Goal: Information Seeking & Learning: Learn about a topic

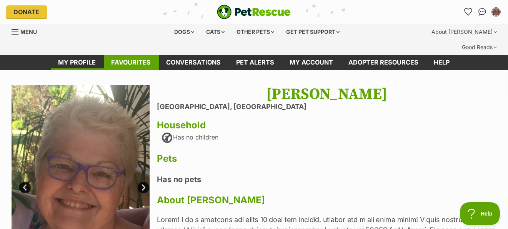
click at [136, 70] on link "Favourites" at bounding box center [131, 62] width 55 height 15
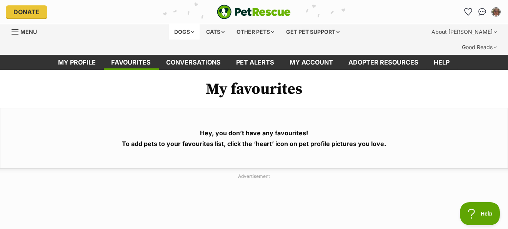
click at [178, 38] on div "Dogs" at bounding box center [184, 31] width 31 height 15
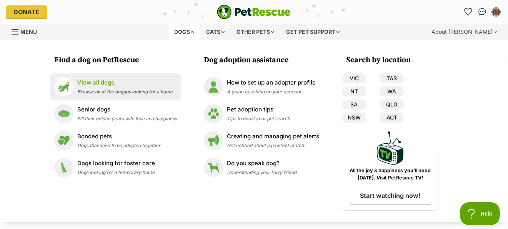
click at [77, 87] on p "View all dogs" at bounding box center [124, 82] width 95 height 9
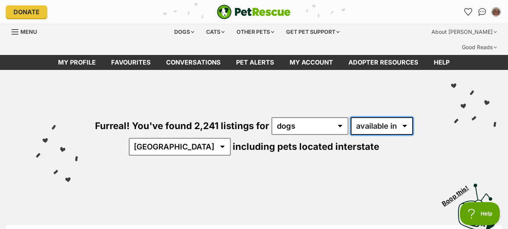
click at [351, 135] on select "available in located in" at bounding box center [382, 126] width 62 height 18
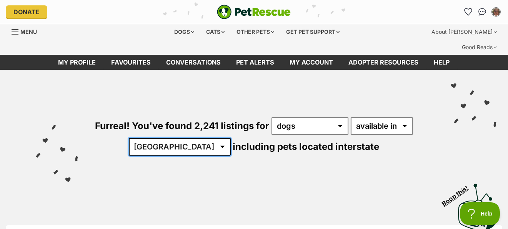
click at [230, 156] on select "[GEOGRAPHIC_DATA] [GEOGRAPHIC_DATA] [GEOGRAPHIC_DATA] [GEOGRAPHIC_DATA] [GEOGRA…" at bounding box center [180, 147] width 102 height 18
select select "QLD"
click at [168, 150] on select "[GEOGRAPHIC_DATA] [GEOGRAPHIC_DATA] [GEOGRAPHIC_DATA] [GEOGRAPHIC_DATA] [GEOGRA…" at bounding box center [180, 147] width 102 height 18
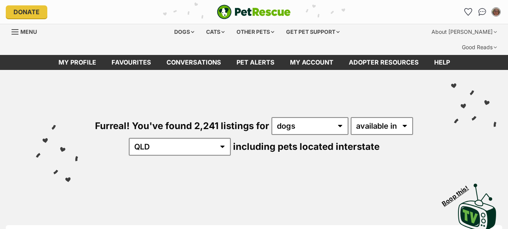
select select "QLD"
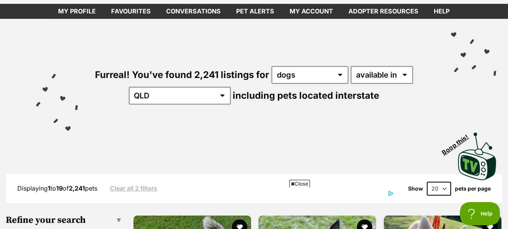
click at [297, 185] on span "Close" at bounding box center [299, 184] width 21 height 8
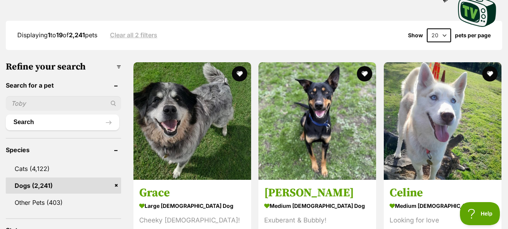
scroll to position [205, 0]
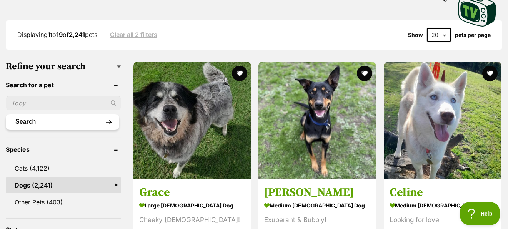
click at [109, 130] on button "Search" at bounding box center [62, 121] width 113 height 15
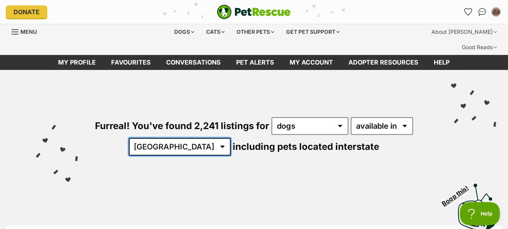
click at [224, 156] on select "Australia ACT NSW NT QLD SA TAS VIC WA" at bounding box center [180, 147] width 102 height 18
select select "QLD"
click at [168, 150] on select "Australia ACT NSW NT QLD SA TAS VIC WA" at bounding box center [180, 147] width 102 height 18
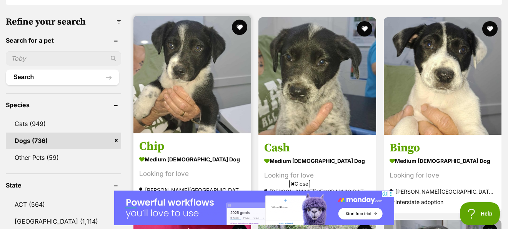
scroll to position [256, 0]
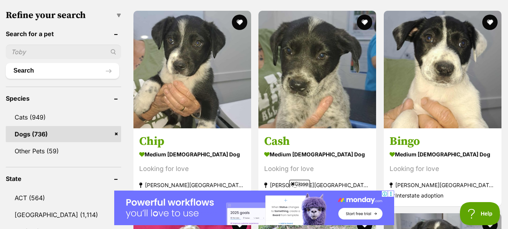
click at [298, 183] on span "Close" at bounding box center [299, 184] width 21 height 8
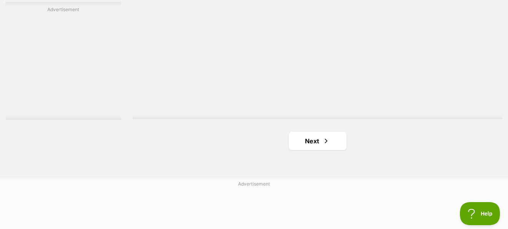
scroll to position [1922, 0]
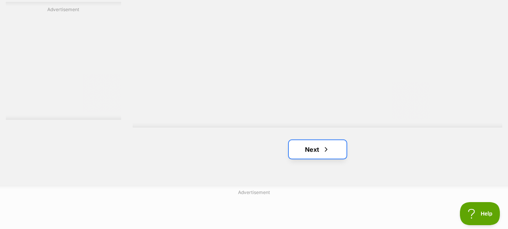
click at [306, 159] on link "Next" at bounding box center [318, 149] width 58 height 18
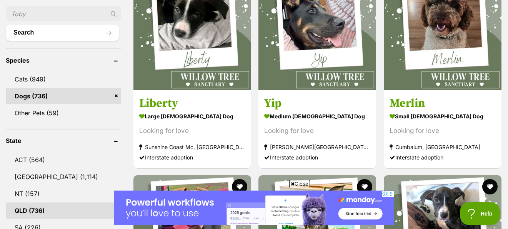
scroll to position [308, 0]
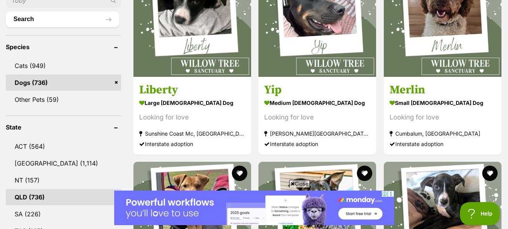
click at [293, 185] on icon at bounding box center [293, 183] width 4 height 5
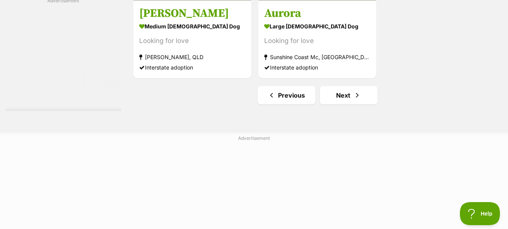
scroll to position [1947, 0]
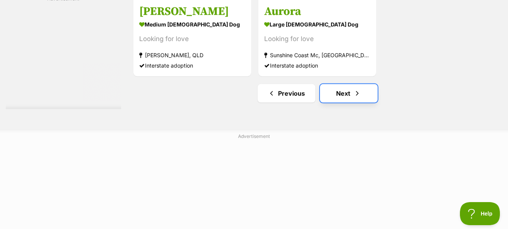
click at [341, 103] on link "Next" at bounding box center [349, 93] width 58 height 18
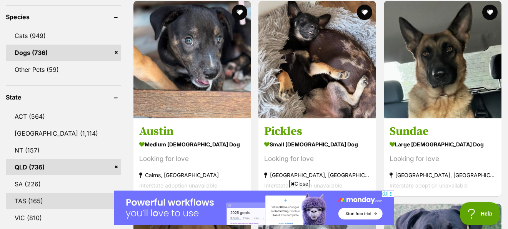
scroll to position [333, 0]
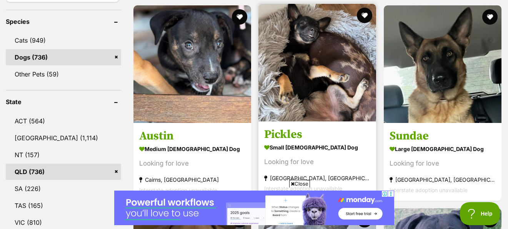
click at [309, 103] on img at bounding box center [317, 63] width 118 height 118
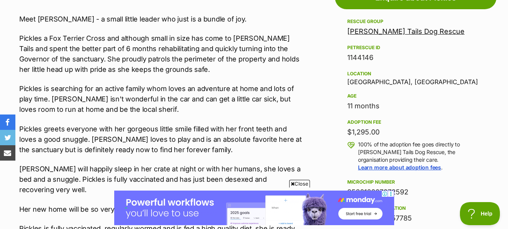
scroll to position [487, 0]
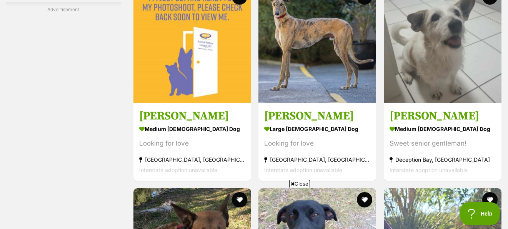
scroll to position [1384, 0]
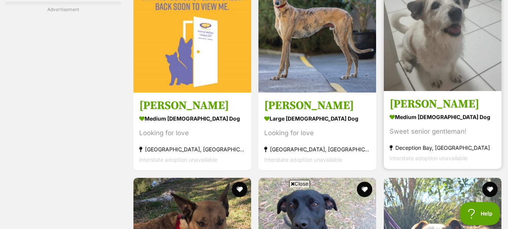
click at [416, 54] on img at bounding box center [443, 32] width 118 height 118
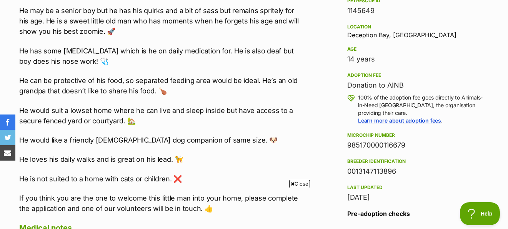
scroll to position [512, 0]
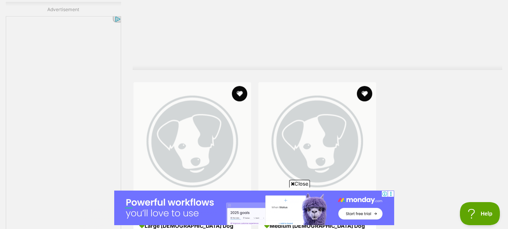
scroll to position [1866, 0]
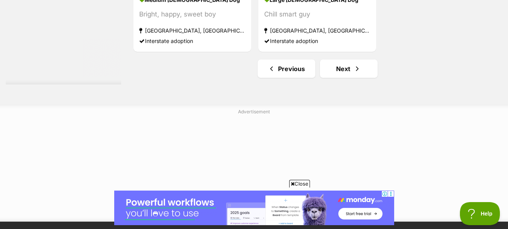
scroll to position [1973, 0]
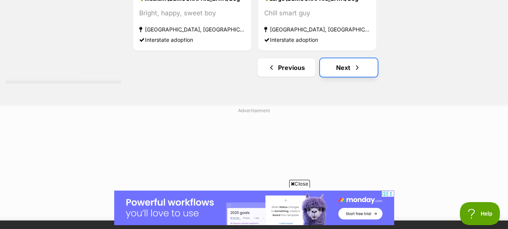
click at [343, 77] on link "Next" at bounding box center [349, 67] width 58 height 18
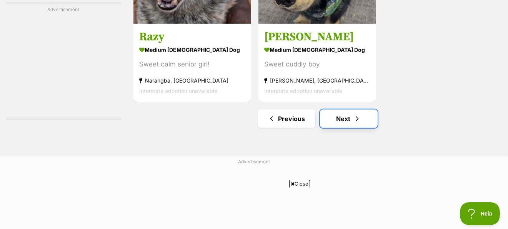
click at [342, 128] on link "Next" at bounding box center [349, 119] width 58 height 18
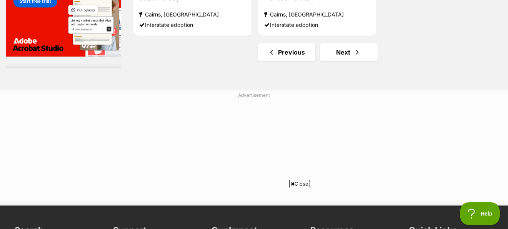
scroll to position [1999, 0]
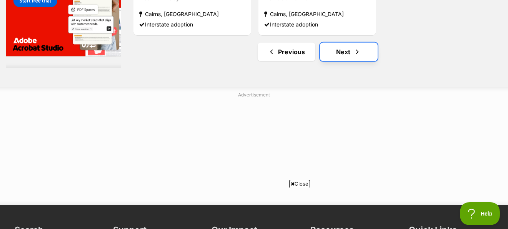
click at [344, 61] on link "Next" at bounding box center [349, 52] width 58 height 18
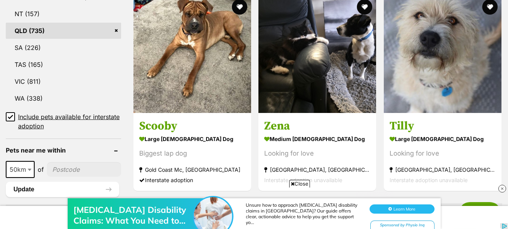
scroll to position [487, 0]
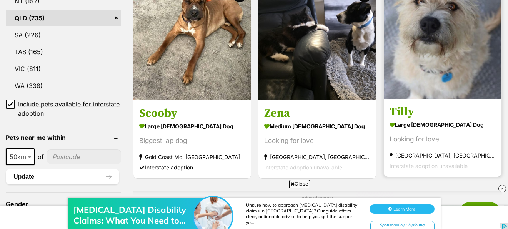
click at [434, 58] on img at bounding box center [443, 40] width 118 height 118
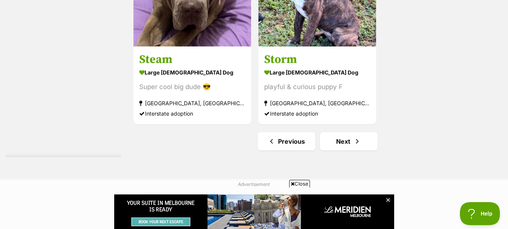
scroll to position [1969, 0]
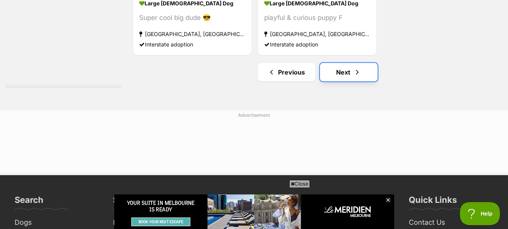
click at [338, 81] on link "Next" at bounding box center [349, 72] width 58 height 18
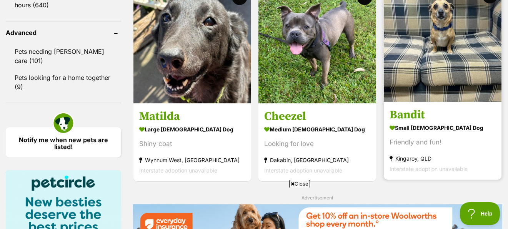
click at [437, 73] on img at bounding box center [443, 43] width 118 height 118
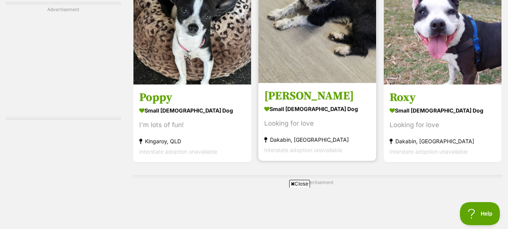
scroll to position [1510, 0]
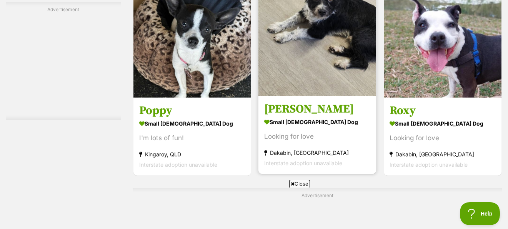
click at [309, 57] on img at bounding box center [317, 37] width 118 height 118
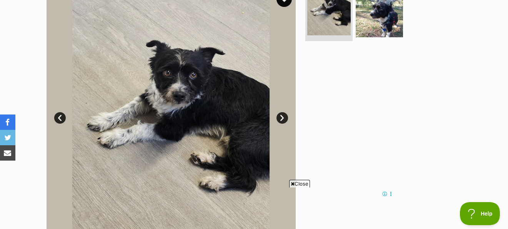
scroll to position [179, 0]
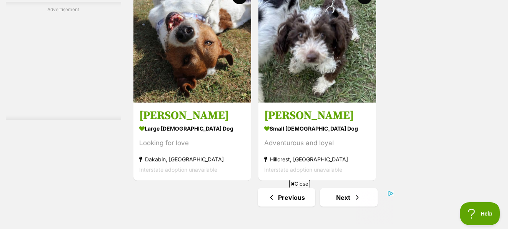
scroll to position [1869, 0]
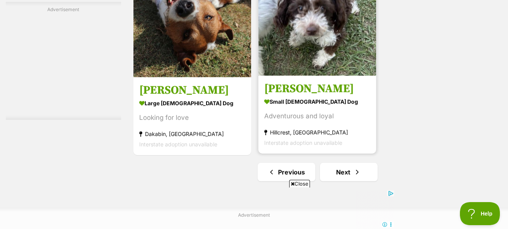
click at [309, 43] on img at bounding box center [317, 17] width 118 height 118
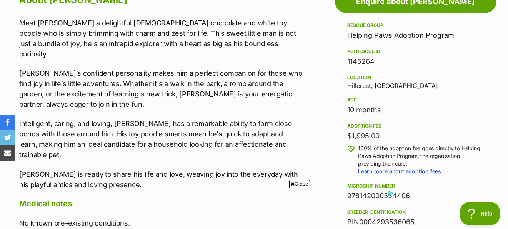
scroll to position [461, 0]
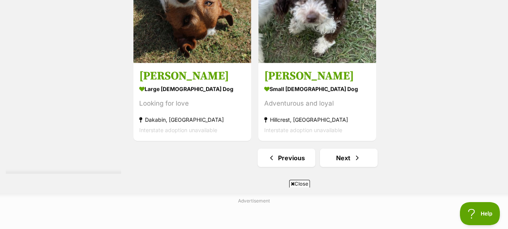
scroll to position [1825, 0]
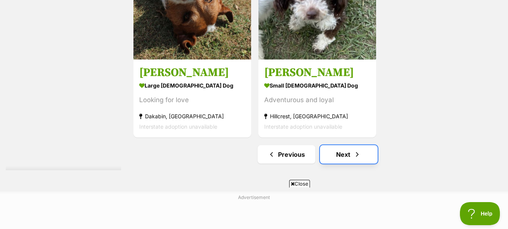
click at [351, 164] on link "Next" at bounding box center [349, 154] width 58 height 18
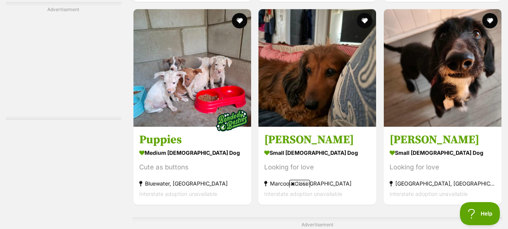
scroll to position [1563, 0]
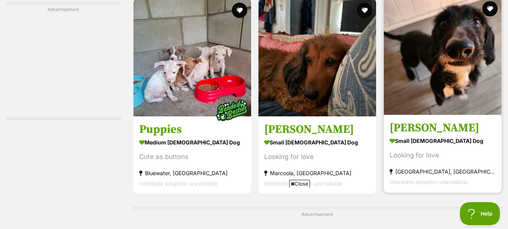
click at [462, 99] on img at bounding box center [443, 56] width 118 height 118
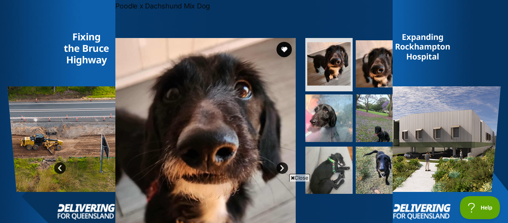
scroll to position [249, 0]
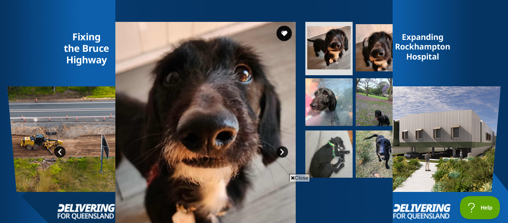
click at [299, 178] on span "Close" at bounding box center [299, 178] width 21 height 8
click at [369, 70] on img at bounding box center [379, 48] width 50 height 50
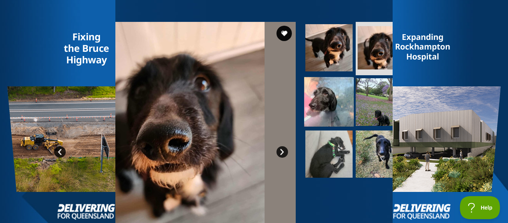
click at [328, 123] on img at bounding box center [329, 102] width 50 height 50
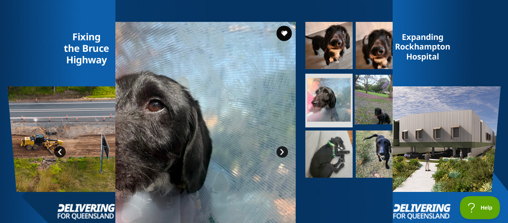
click at [374, 125] on img at bounding box center [379, 100] width 50 height 50
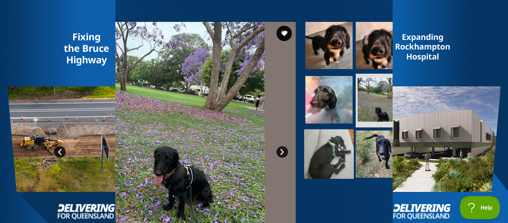
click at [321, 174] on img at bounding box center [329, 155] width 50 height 50
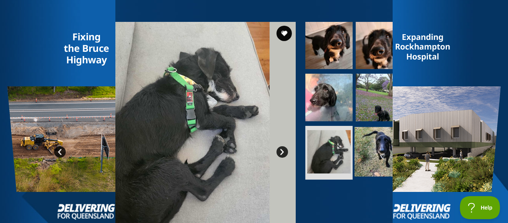
click at [363, 165] on img at bounding box center [379, 152] width 50 height 50
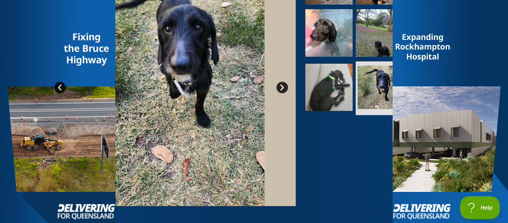
scroll to position [403, 0]
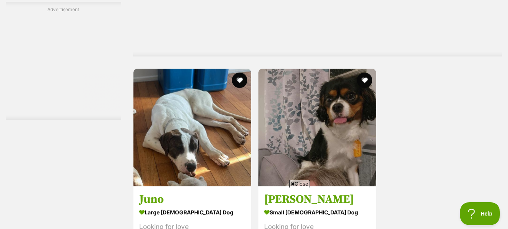
scroll to position [1832, 0]
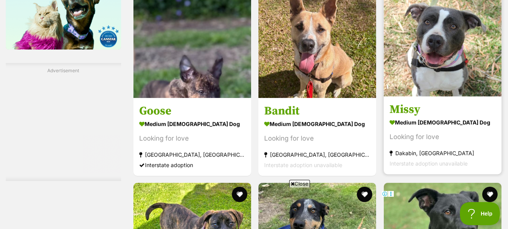
click at [434, 60] on img at bounding box center [443, 38] width 118 height 118
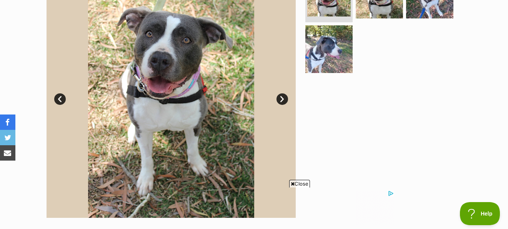
scroll to position [205, 0]
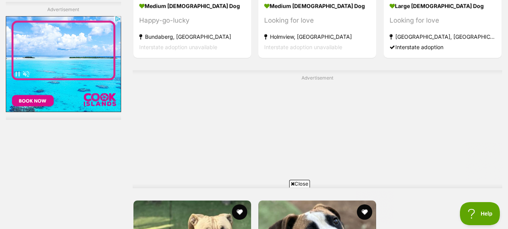
scroll to position [1666, 0]
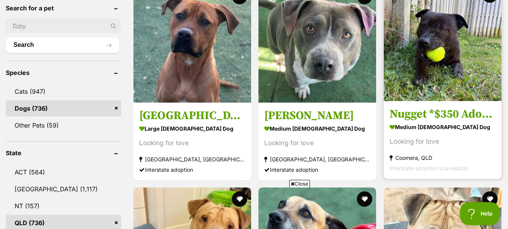
click at [457, 75] on img at bounding box center [443, 42] width 118 height 118
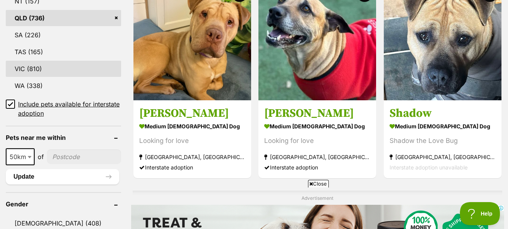
scroll to position [487, 0]
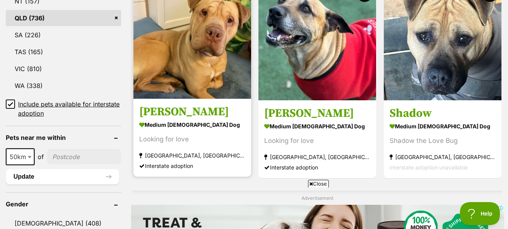
click at [195, 62] on img at bounding box center [192, 40] width 118 height 118
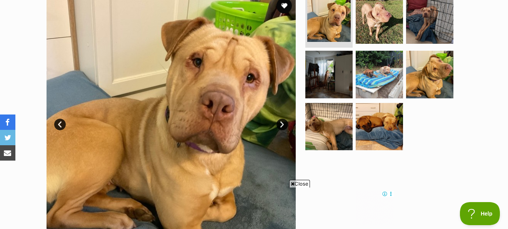
scroll to position [179, 0]
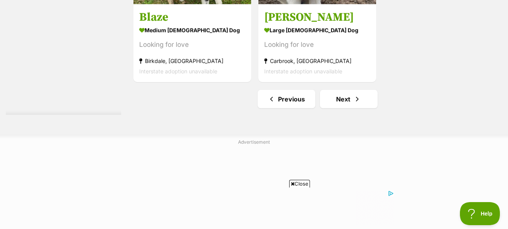
scroll to position [1943, 0]
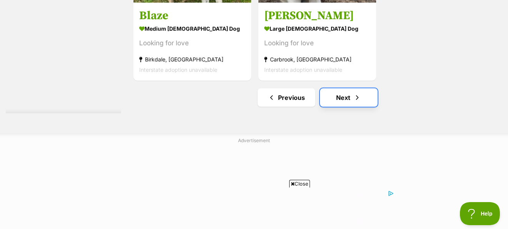
click at [334, 107] on link "Next" at bounding box center [349, 97] width 58 height 18
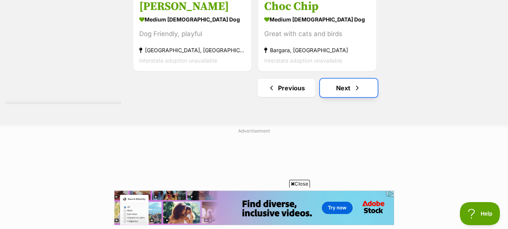
click at [349, 97] on link "Next" at bounding box center [349, 88] width 58 height 18
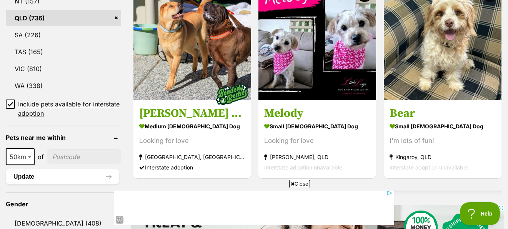
scroll to position [487, 0]
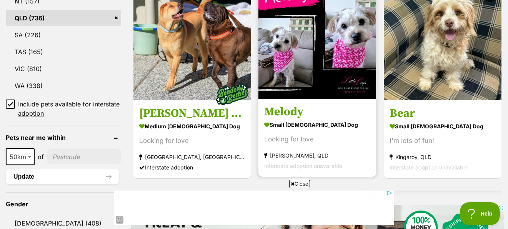
click at [293, 80] on img at bounding box center [317, 40] width 118 height 118
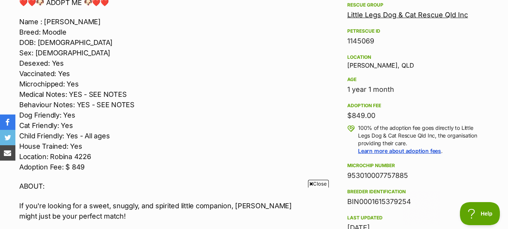
scroll to position [461, 0]
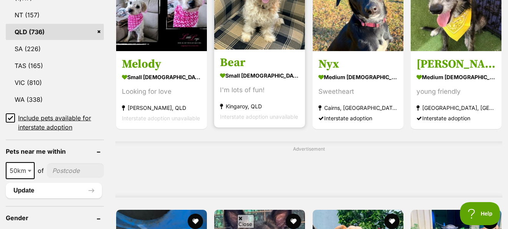
click at [305, 50] on img at bounding box center [259, 4] width 91 height 91
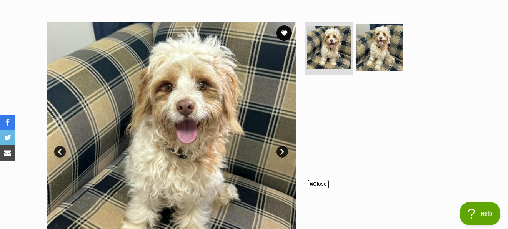
click at [314, 186] on span "Close" at bounding box center [318, 184] width 21 height 8
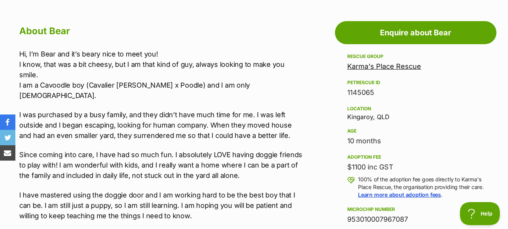
scroll to position [436, 0]
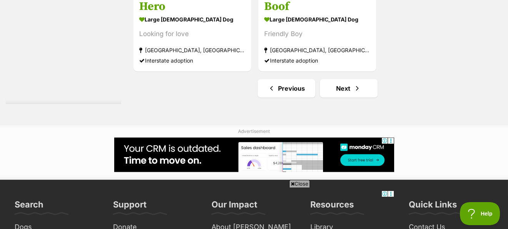
scroll to position [1964, 0]
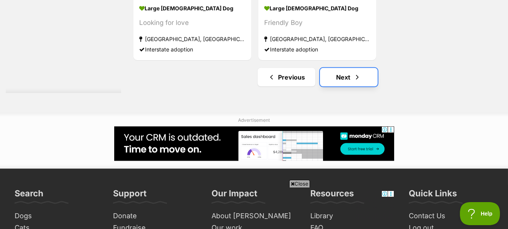
click at [351, 86] on link "Next" at bounding box center [349, 77] width 58 height 18
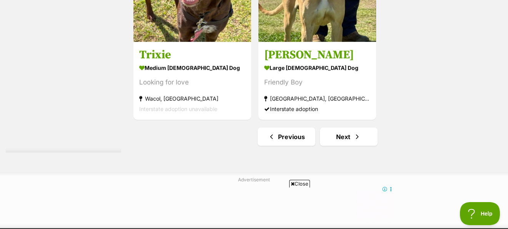
scroll to position [1845, 0]
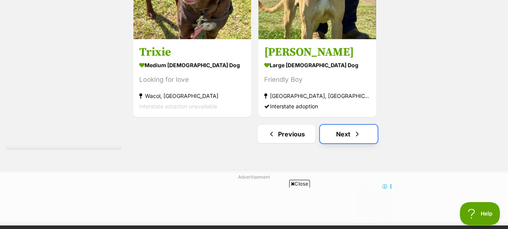
click at [348, 143] on link "Next" at bounding box center [349, 134] width 58 height 18
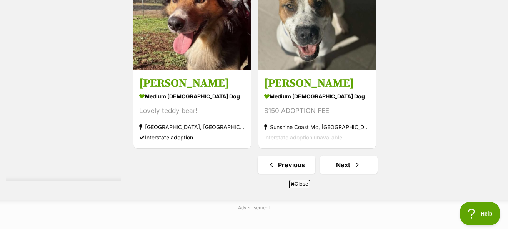
scroll to position [1922, 0]
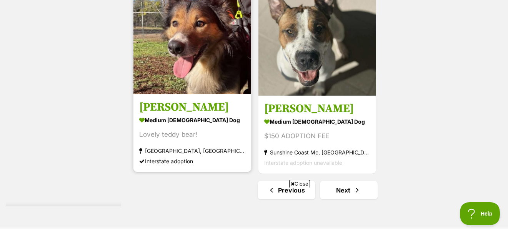
click at [181, 78] on img at bounding box center [192, 36] width 118 height 118
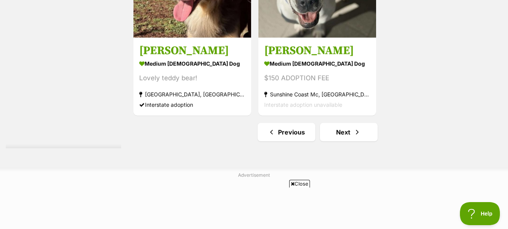
scroll to position [1960, 0]
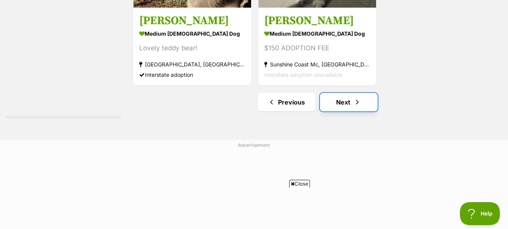
click at [343, 111] on link "Next" at bounding box center [349, 102] width 58 height 18
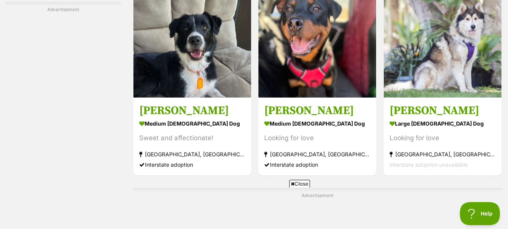
scroll to position [1512, 0]
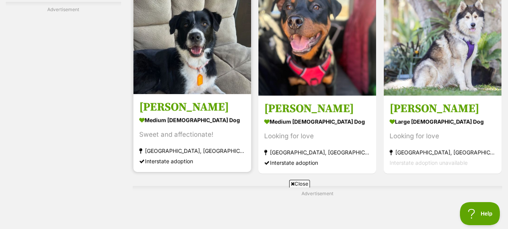
click at [195, 58] on img at bounding box center [192, 36] width 118 height 118
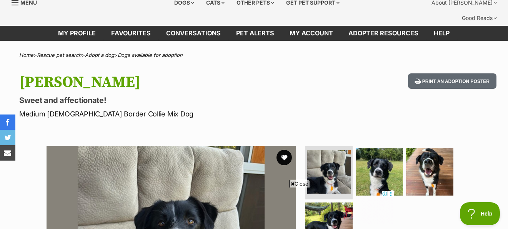
scroll to position [25, 0]
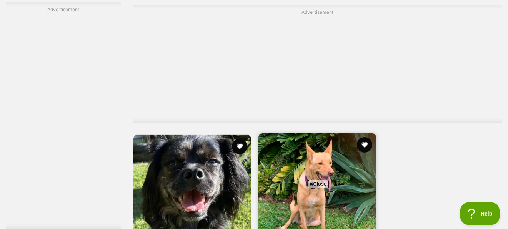
scroll to position [1708, 0]
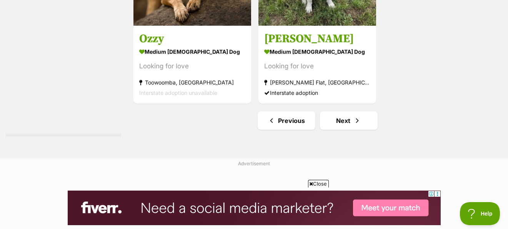
scroll to position [1922, 0]
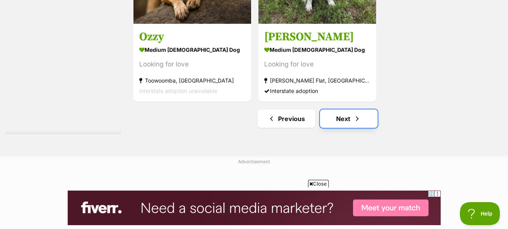
click at [336, 128] on link "Next" at bounding box center [349, 119] width 58 height 18
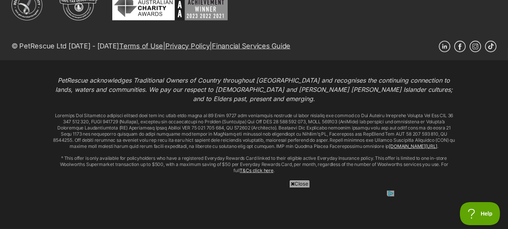
scroll to position [2024, 0]
